Goal: Task Accomplishment & Management: Manage account settings

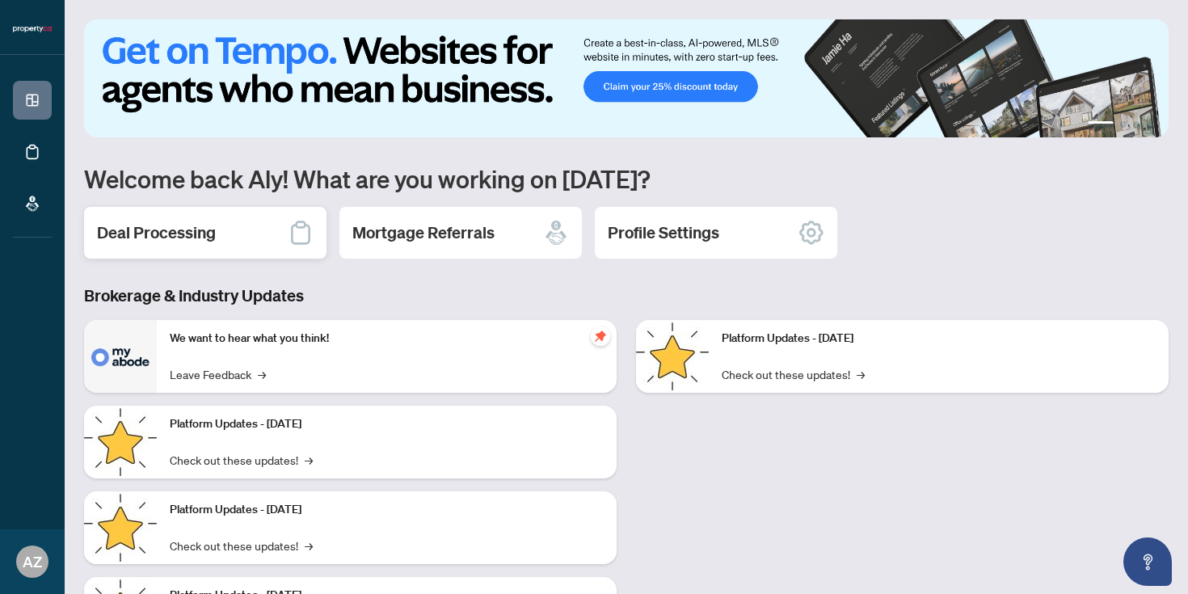
click at [208, 235] on h2 "Deal Processing" at bounding box center [156, 232] width 119 height 23
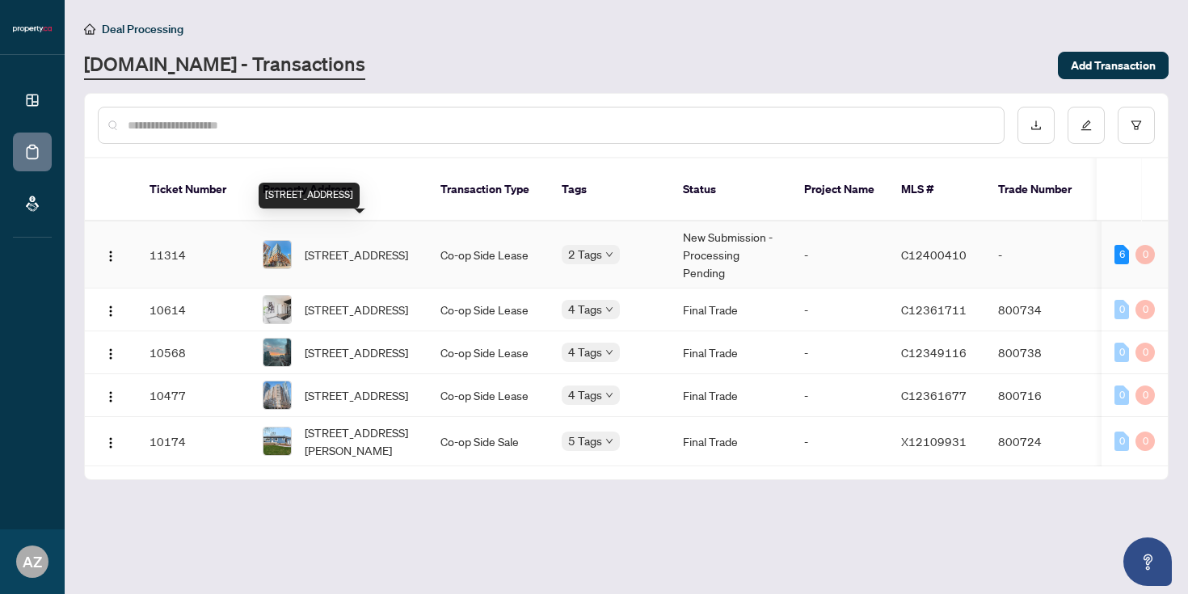
click at [397, 246] on span "[STREET_ADDRESS]" at bounding box center [356, 255] width 103 height 18
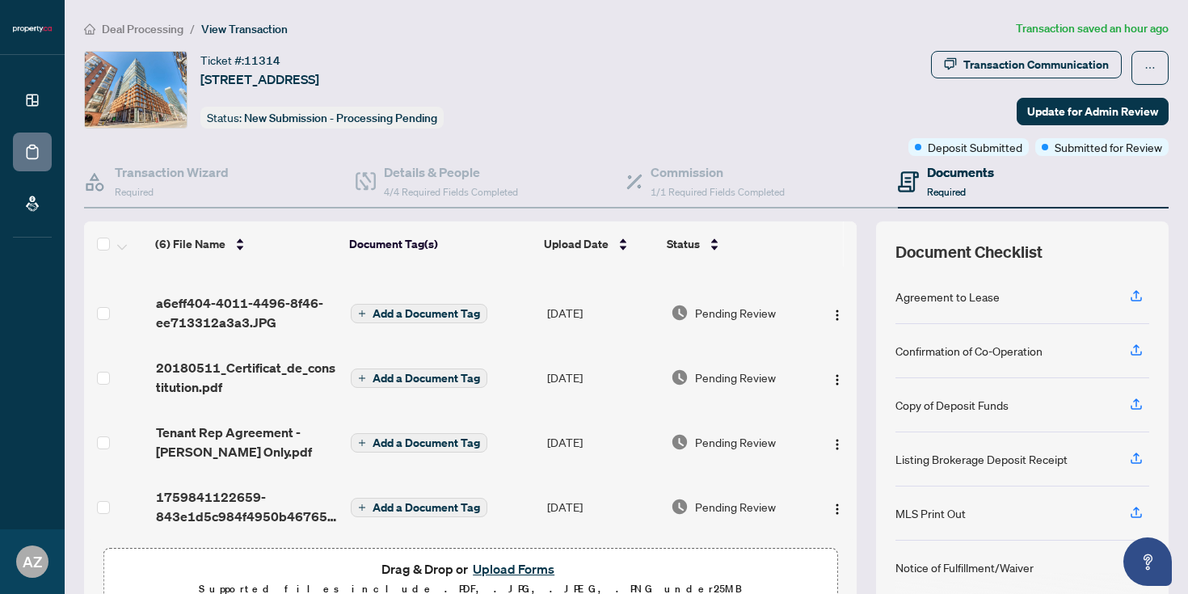
scroll to position [82, 0]
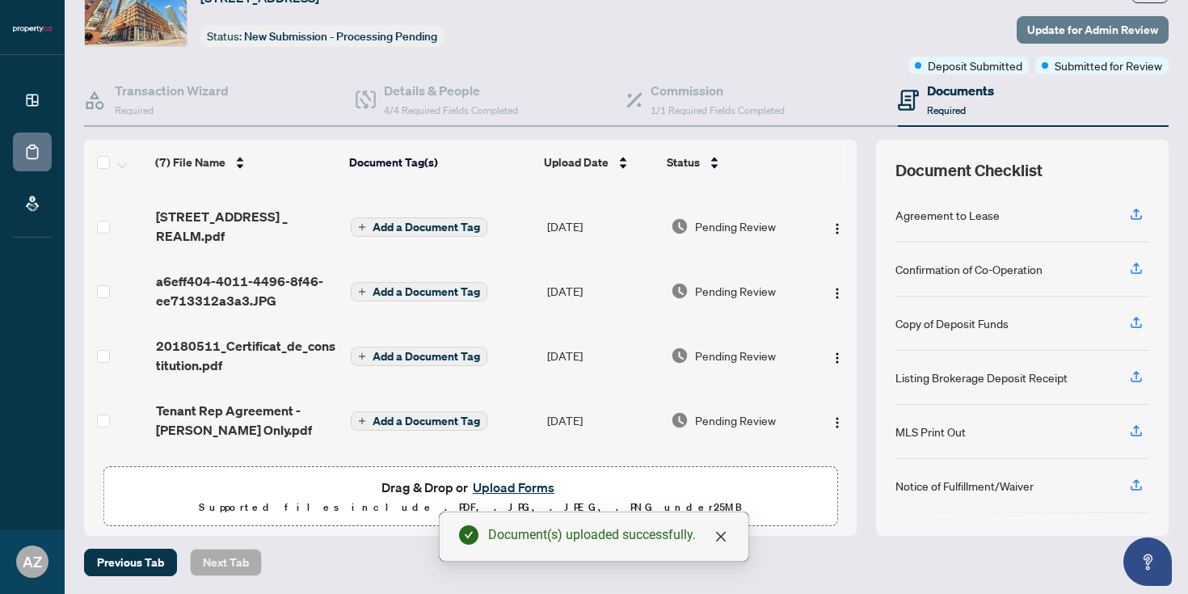
click at [1113, 29] on span "Update for Admin Review" at bounding box center [1092, 30] width 131 height 26
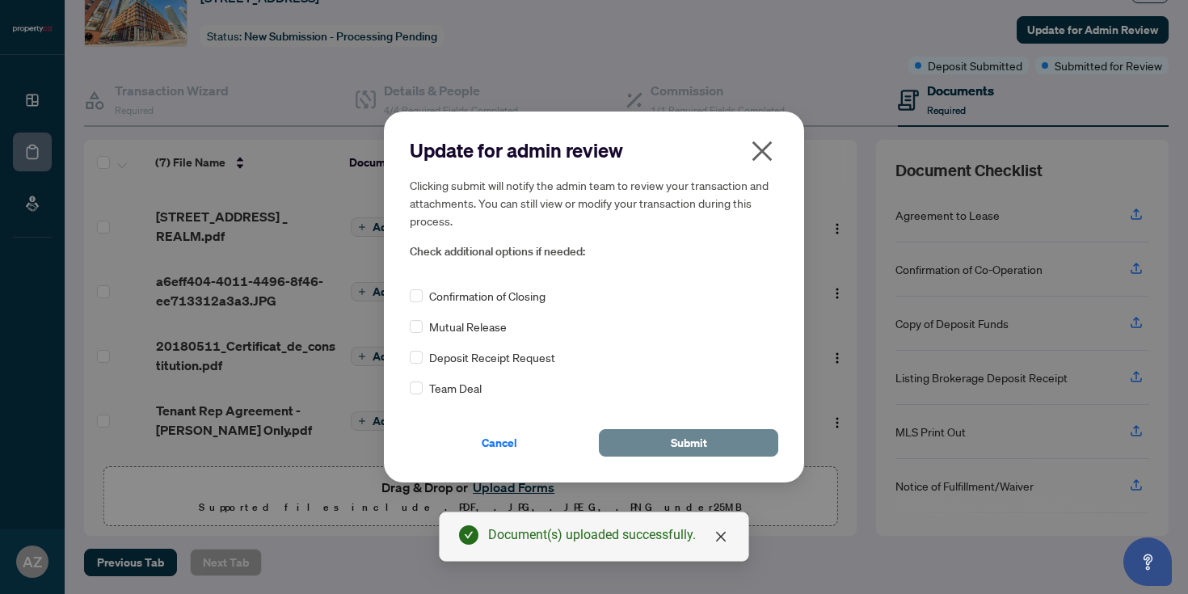
click at [657, 431] on button "Submit" at bounding box center [688, 442] width 179 height 27
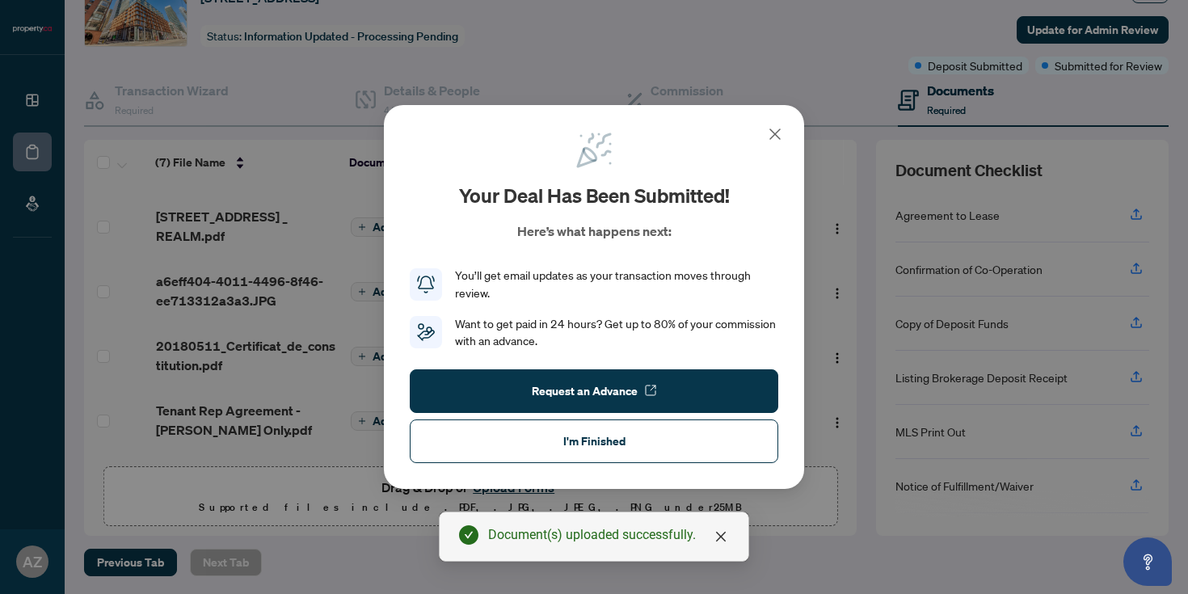
click at [778, 141] on icon at bounding box center [774, 133] width 19 height 19
